Goal: Information Seeking & Learning: Understand process/instructions

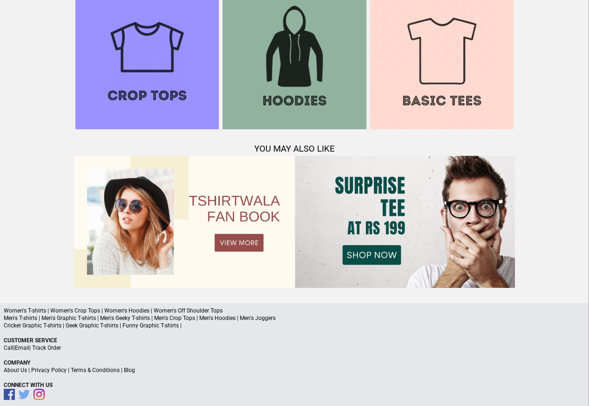
scroll to position [898, 0]
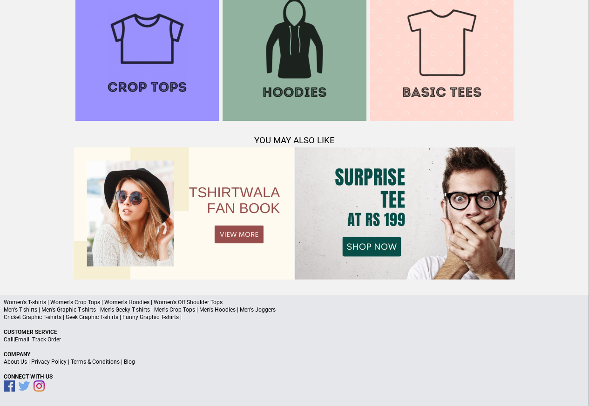
click at [126, 364] on a"] "Blog" at bounding box center [129, 362] width 11 height 7
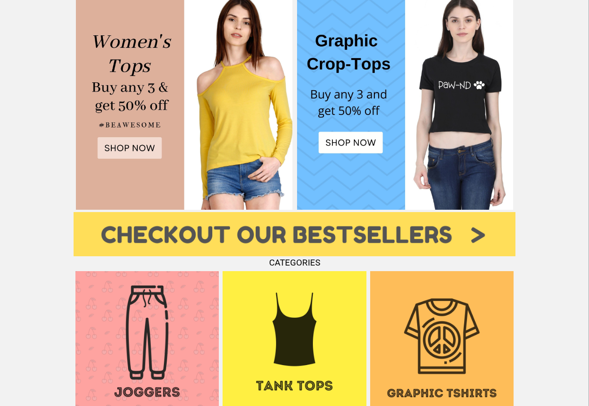
scroll to position [429, 0]
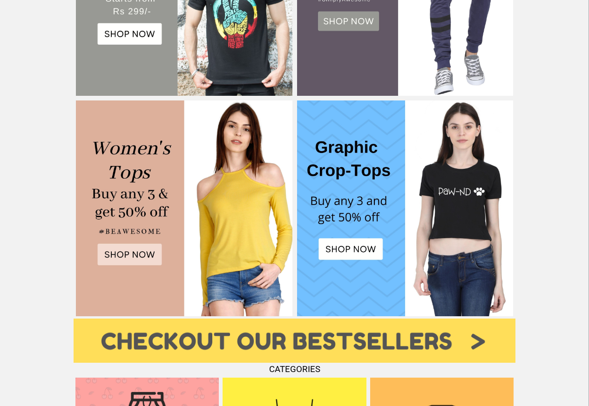
scroll to position [351, 0]
